Goal: Register for event/course

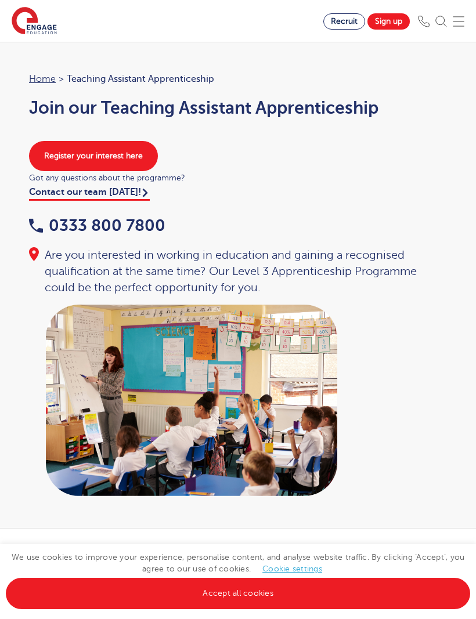
click at [59, 159] on link "Register your interest here" at bounding box center [93, 156] width 129 height 30
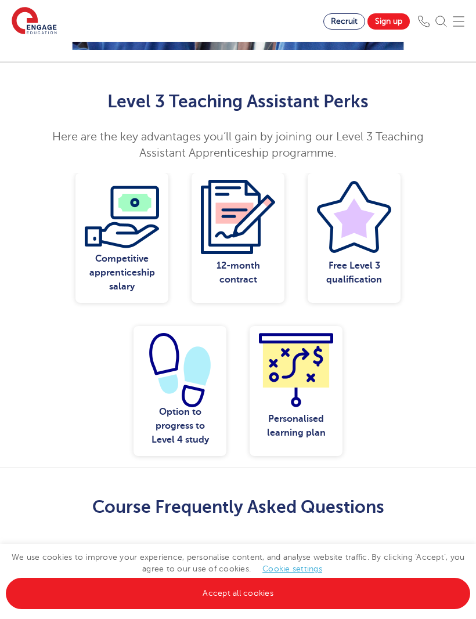
scroll to position [1098, 0]
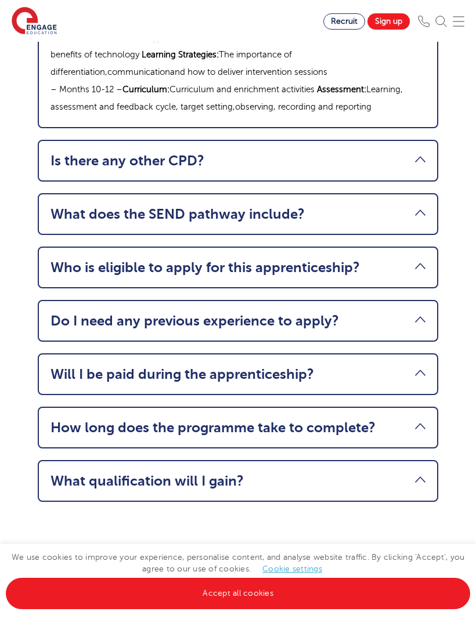
click at [421, 313] on link "Do I need any previous experience to apply?" at bounding box center [238, 321] width 375 height 16
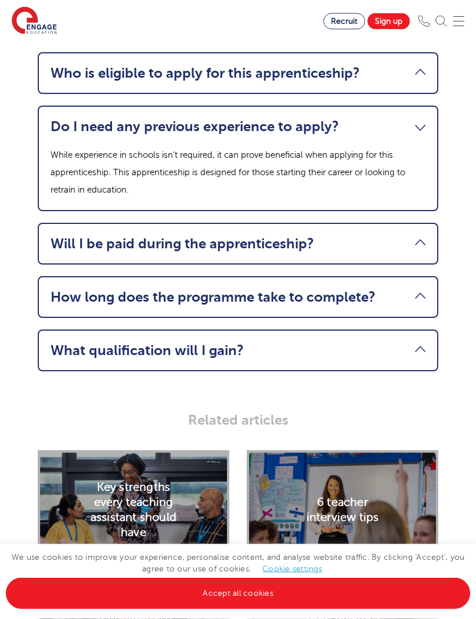
scroll to position [1770, 0]
click at [419, 118] on link "Do I need any previous experience to apply?" at bounding box center [238, 126] width 375 height 16
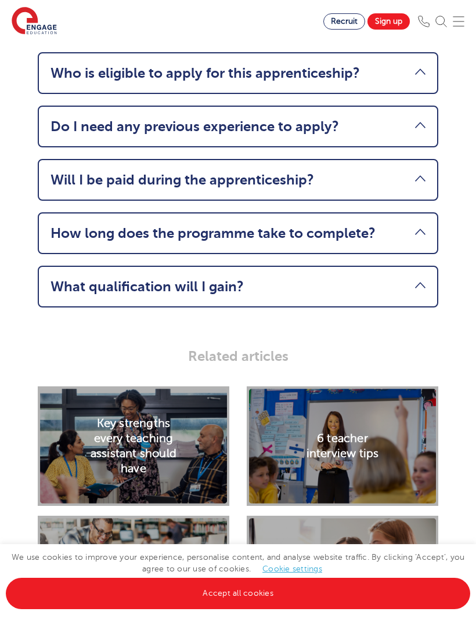
click at [401, 172] on link "Will I be paid during the apprenticeship?" at bounding box center [238, 180] width 375 height 16
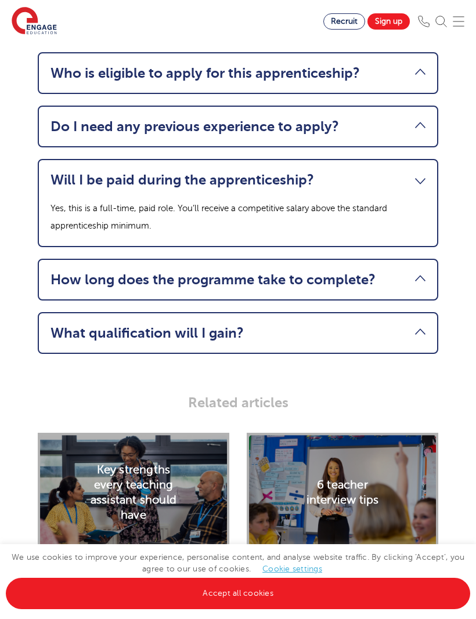
click at [405, 172] on link "Will I be paid during the apprenticeship?" at bounding box center [238, 180] width 375 height 16
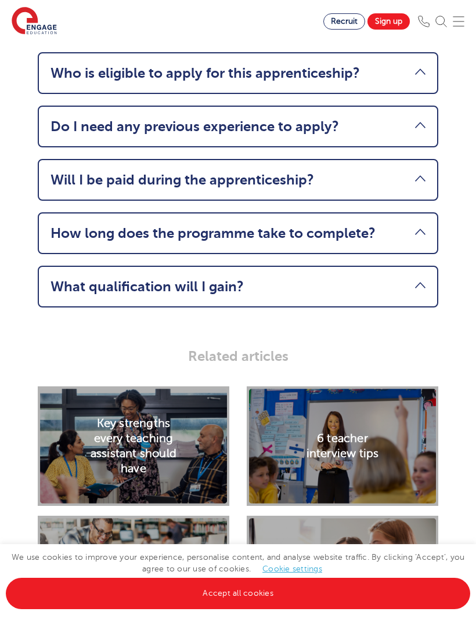
click at [409, 225] on link "How long does the programme take to complete?" at bounding box center [238, 233] width 375 height 16
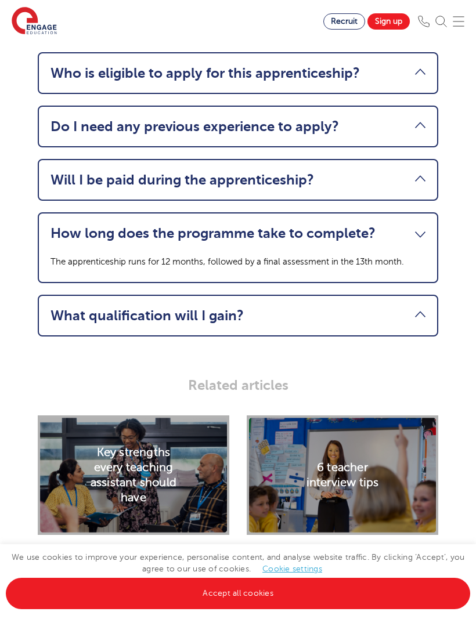
click at [410, 225] on link "How long does the programme take to complete?" at bounding box center [238, 233] width 375 height 16
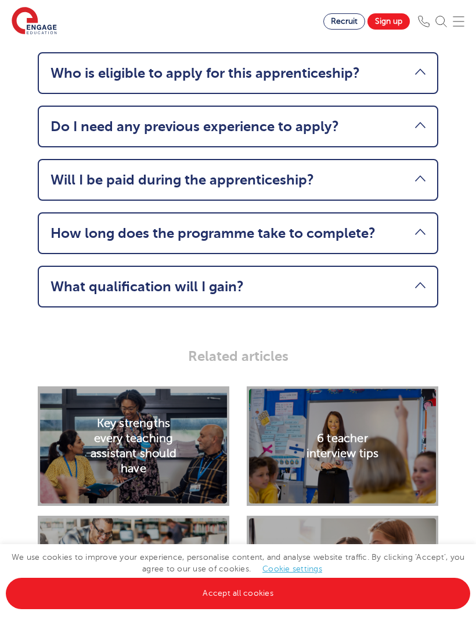
click at [410, 279] on link "What qualification will I gain?" at bounding box center [238, 287] width 375 height 16
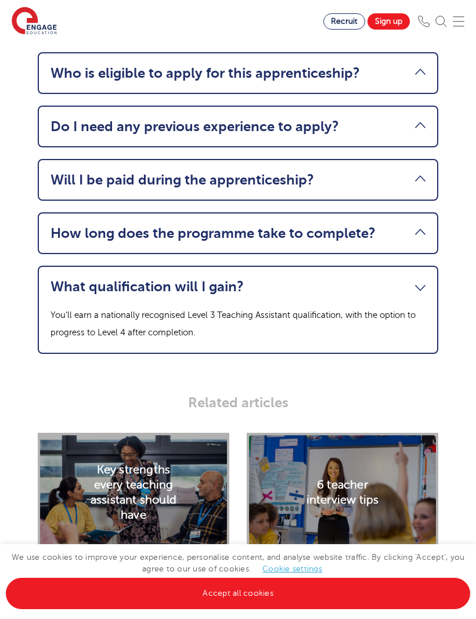
click at [424, 279] on link "What qualification will I gain?" at bounding box center [238, 287] width 375 height 16
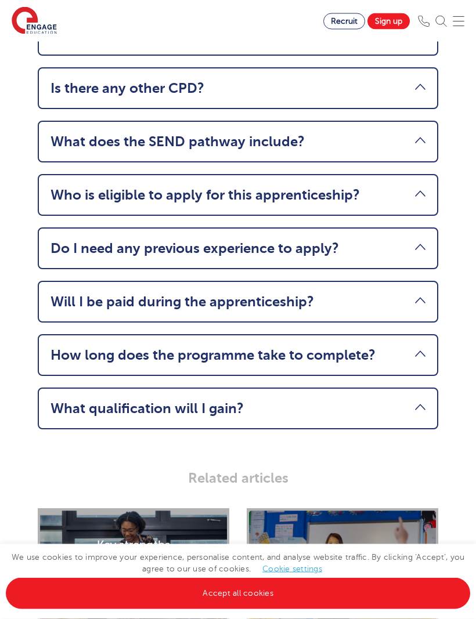
scroll to position [1648, 0]
click at [391, 187] on link "Who is eligible to apply for this apprenticeship?" at bounding box center [238, 195] width 375 height 16
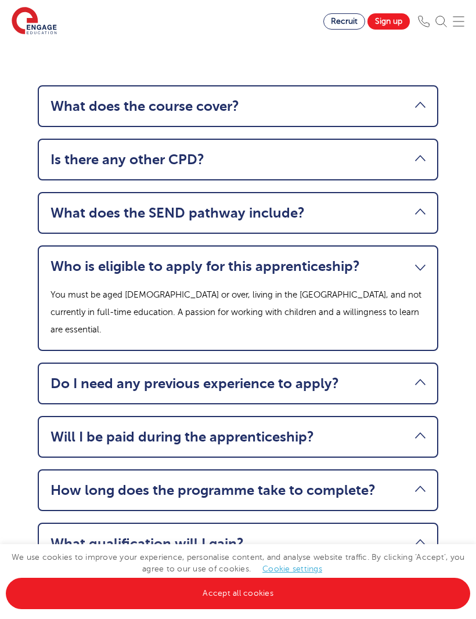
scroll to position [1569, 0]
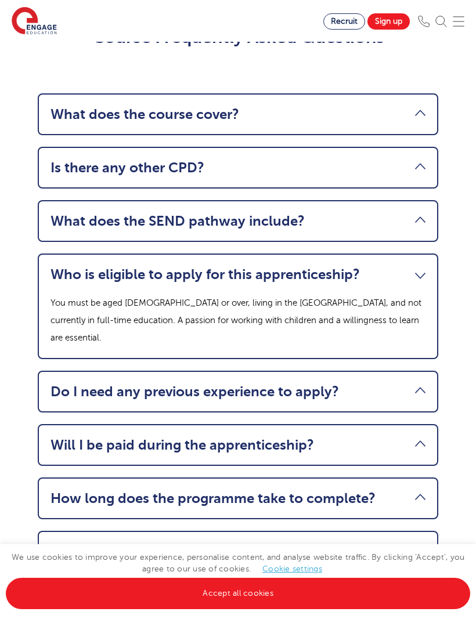
click at [407, 160] on link "Is there any other CPD?" at bounding box center [238, 168] width 375 height 16
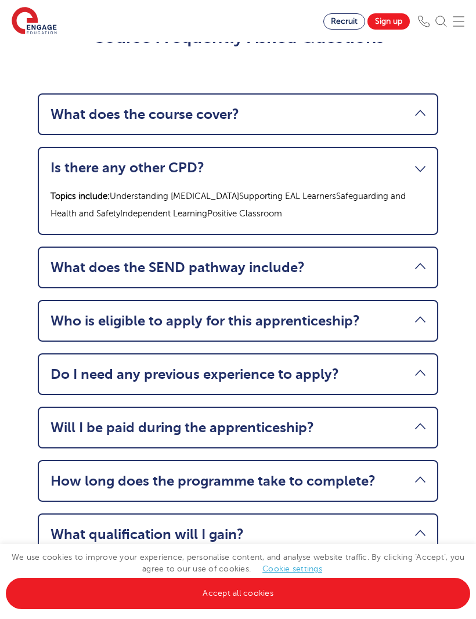
click at [419, 106] on link "What does the course cover?" at bounding box center [238, 114] width 375 height 16
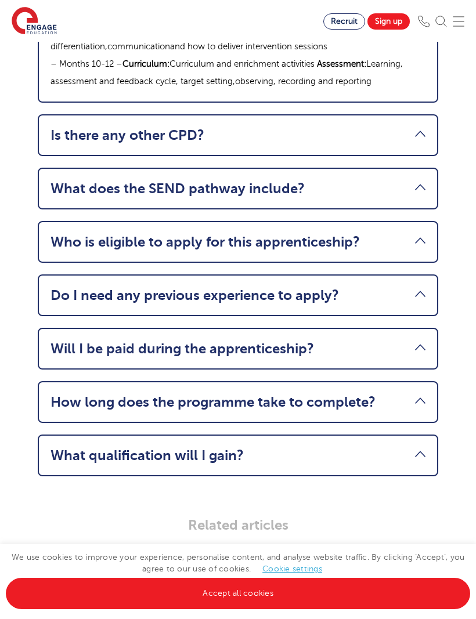
scroll to position [1843, 0]
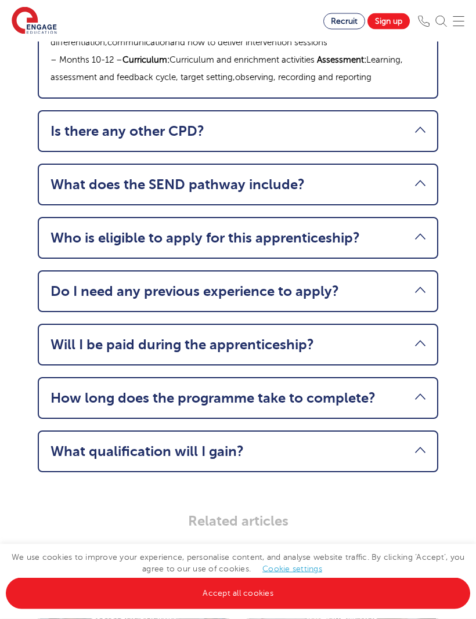
click at [403, 177] on link "What does the SEND pathway include?" at bounding box center [238, 185] width 375 height 16
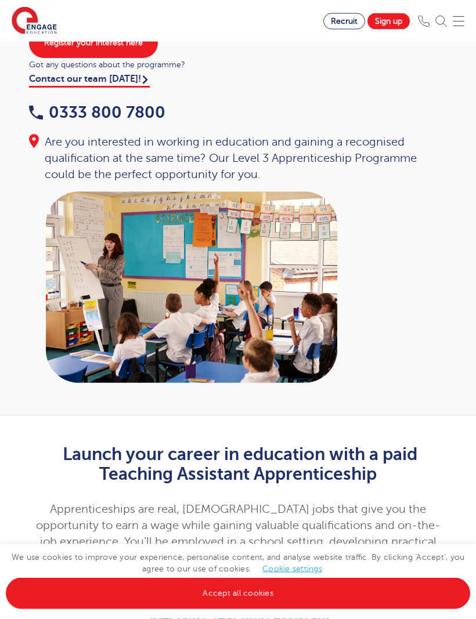
scroll to position [0, 0]
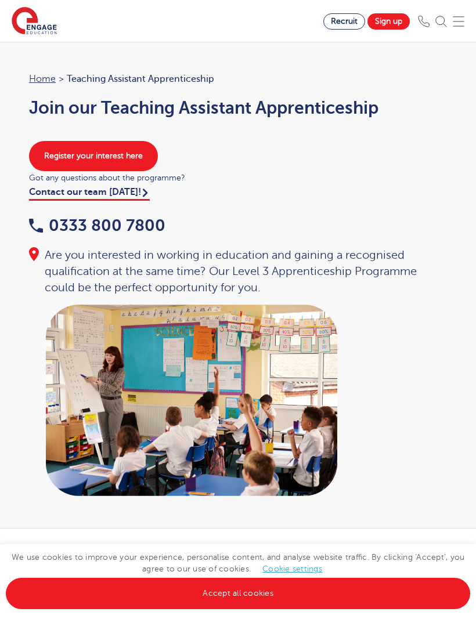
click at [394, 21] on link "Sign up" at bounding box center [388, 21] width 42 height 16
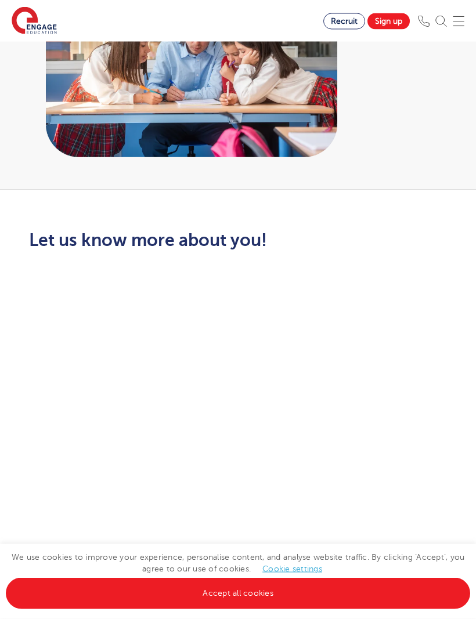
scroll to position [276, 0]
